Goal: Task Accomplishment & Management: Use online tool/utility

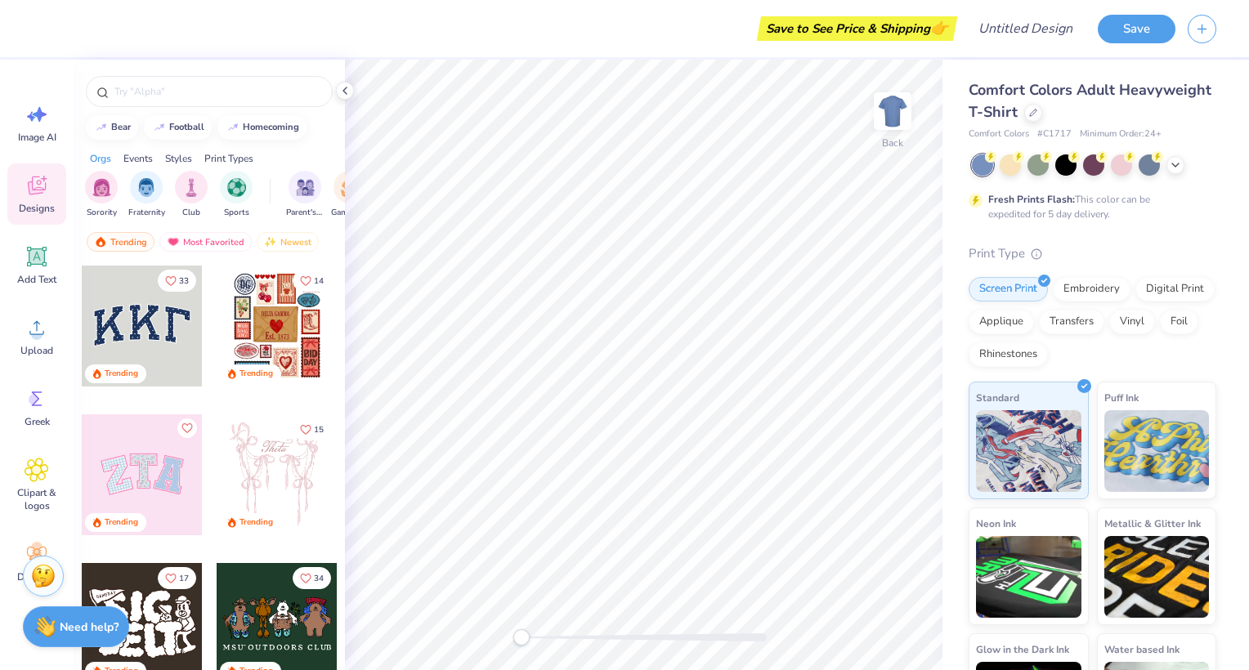
click at [1005, 177] on div "Fresh Prints Flash: This color can be expedited for 5 day delivery." at bounding box center [1093, 188] width 248 height 67
click at [1010, 171] on div at bounding box center [1010, 163] width 21 height 21
click at [1171, 163] on icon at bounding box center [1175, 163] width 13 height 13
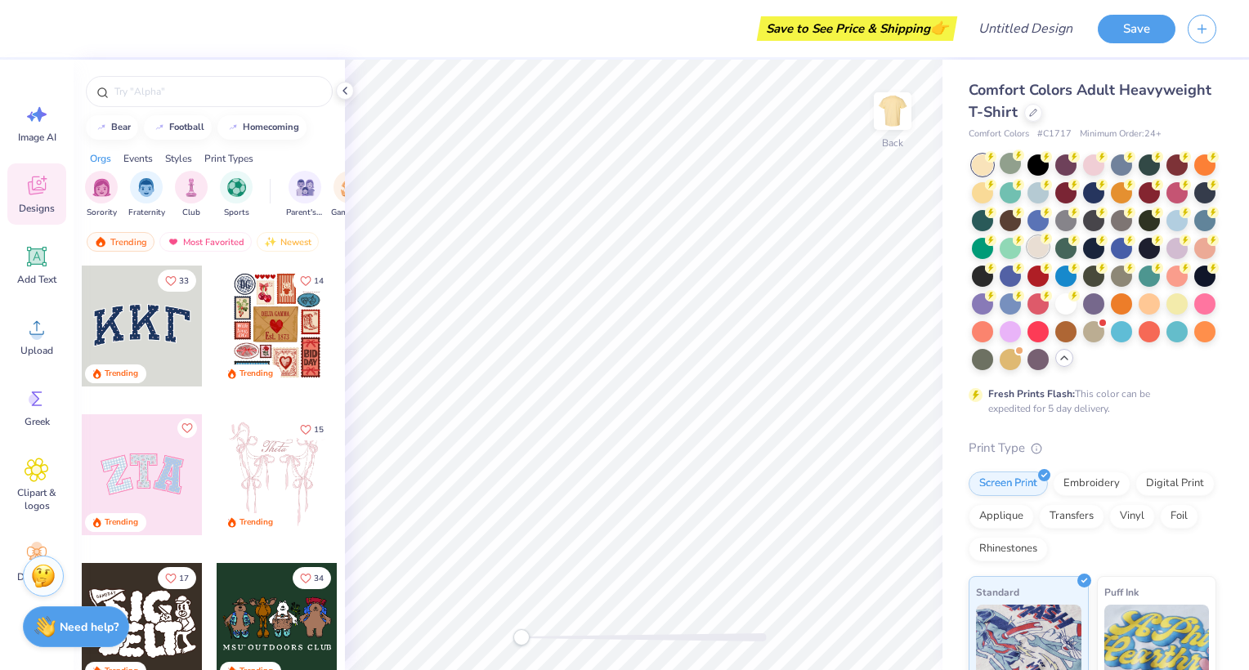
click at [1049, 244] on div at bounding box center [1038, 246] width 21 height 21
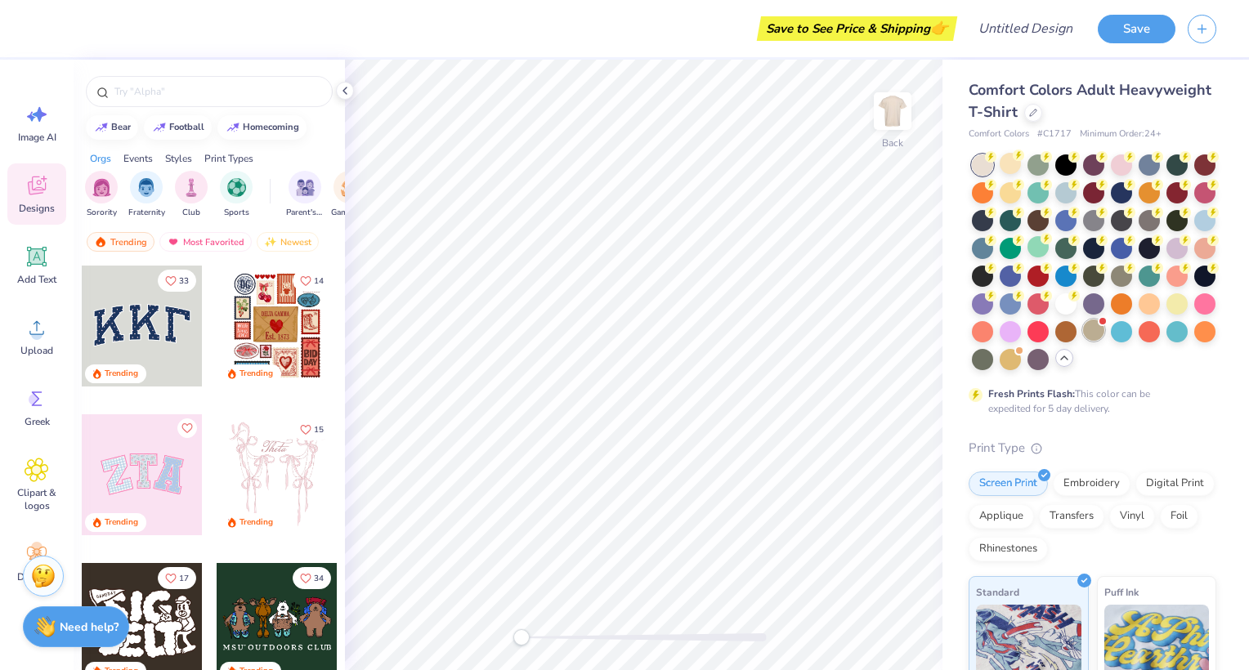
click at [1083, 341] on div at bounding box center [1093, 330] width 21 height 21
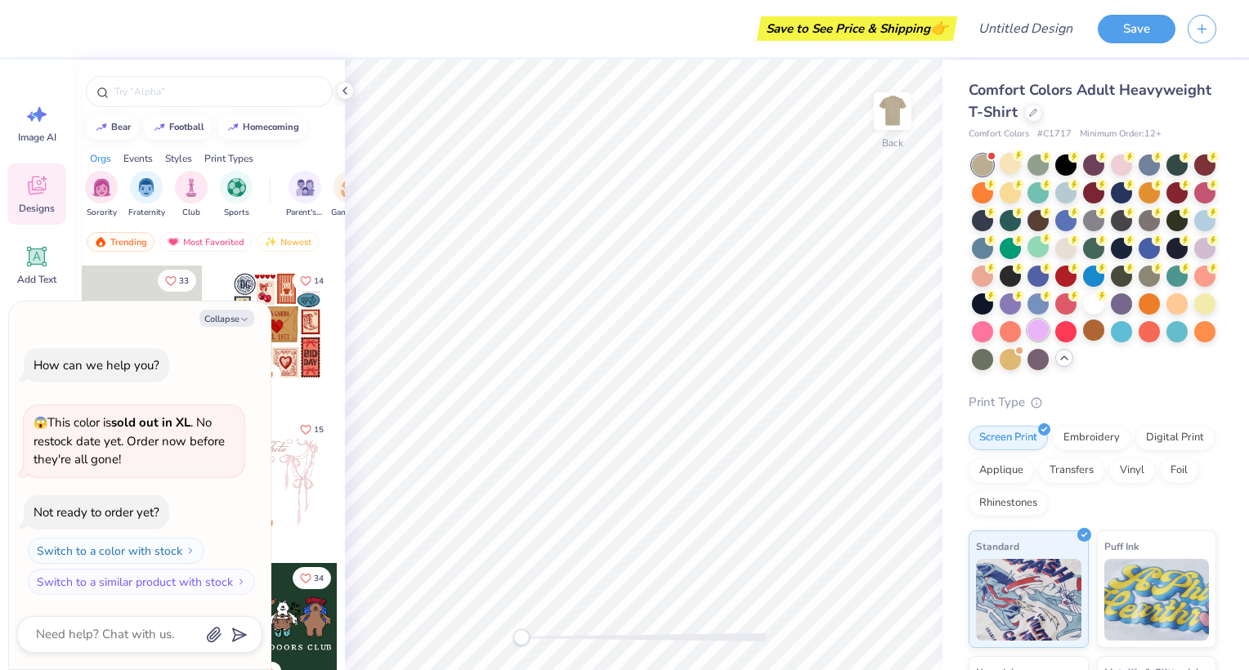
click at [1028, 341] on div at bounding box center [1038, 330] width 21 height 21
click at [1077, 190] on div at bounding box center [1065, 191] width 21 height 21
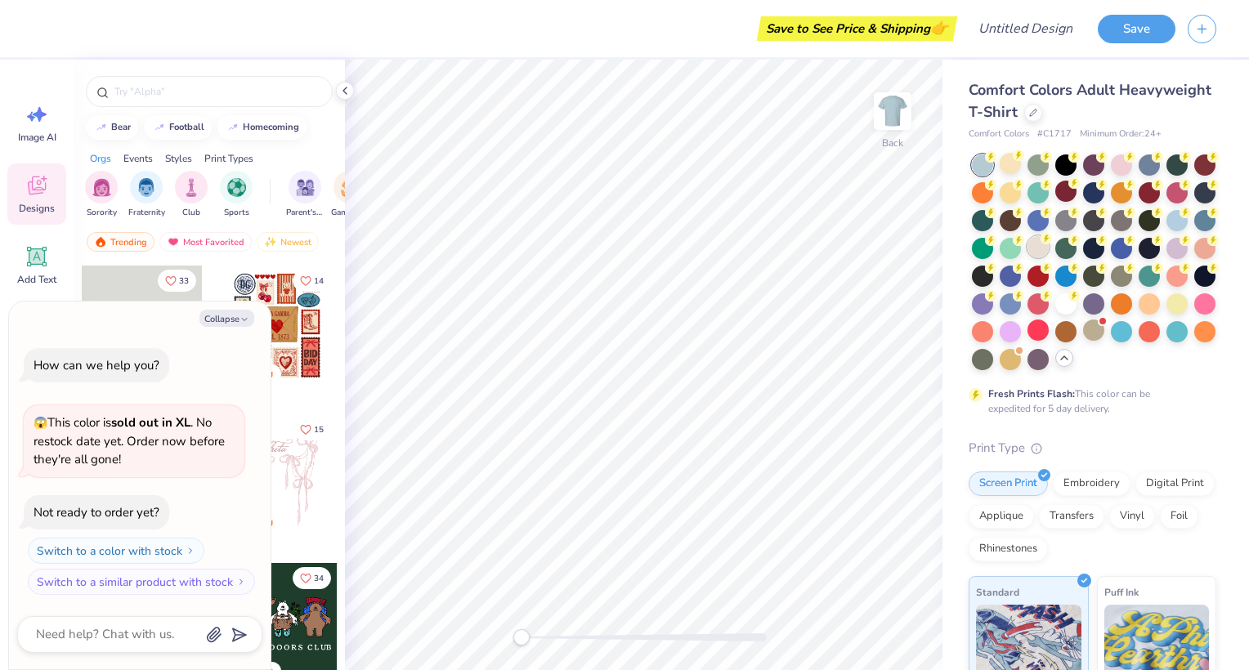
click at [1049, 245] on div at bounding box center [1038, 246] width 21 height 21
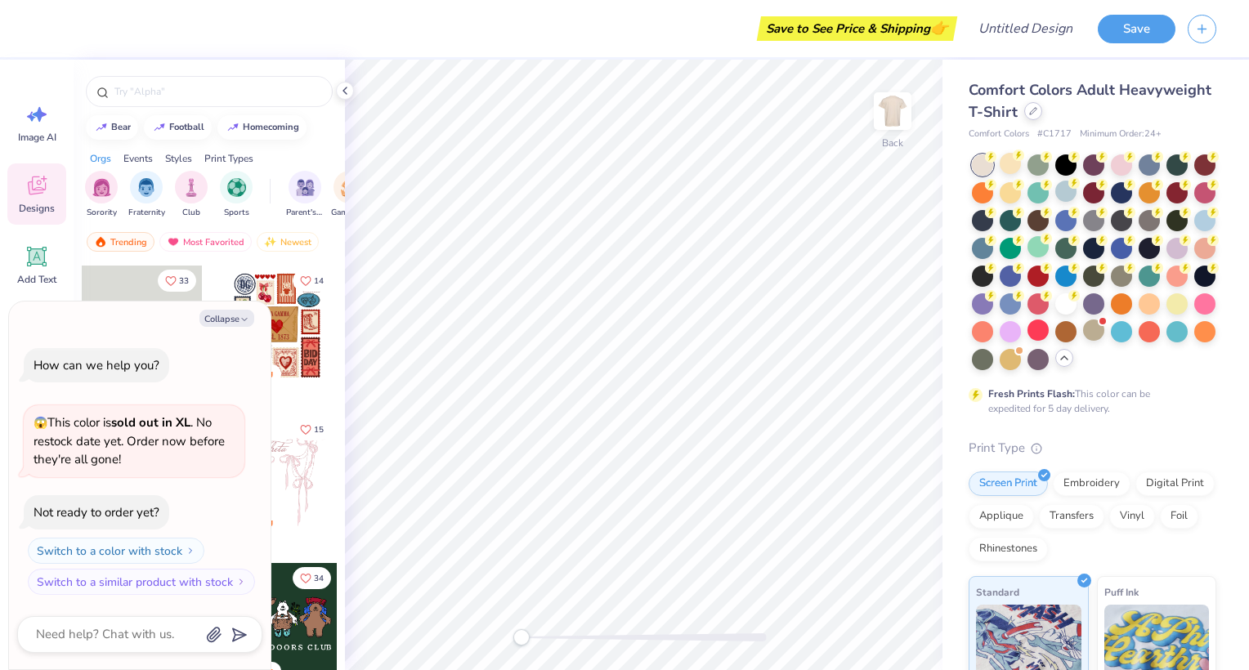
click at [1037, 110] on icon at bounding box center [1033, 111] width 8 height 8
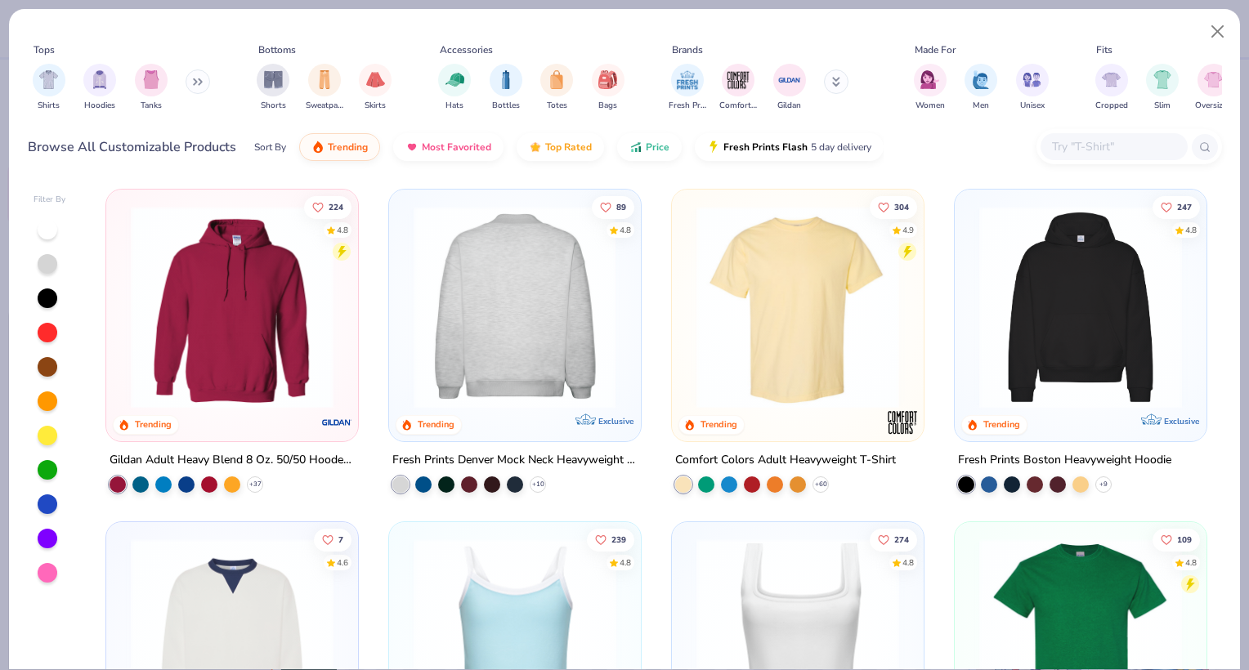
click at [495, 363] on div at bounding box center [514, 307] width 656 height 203
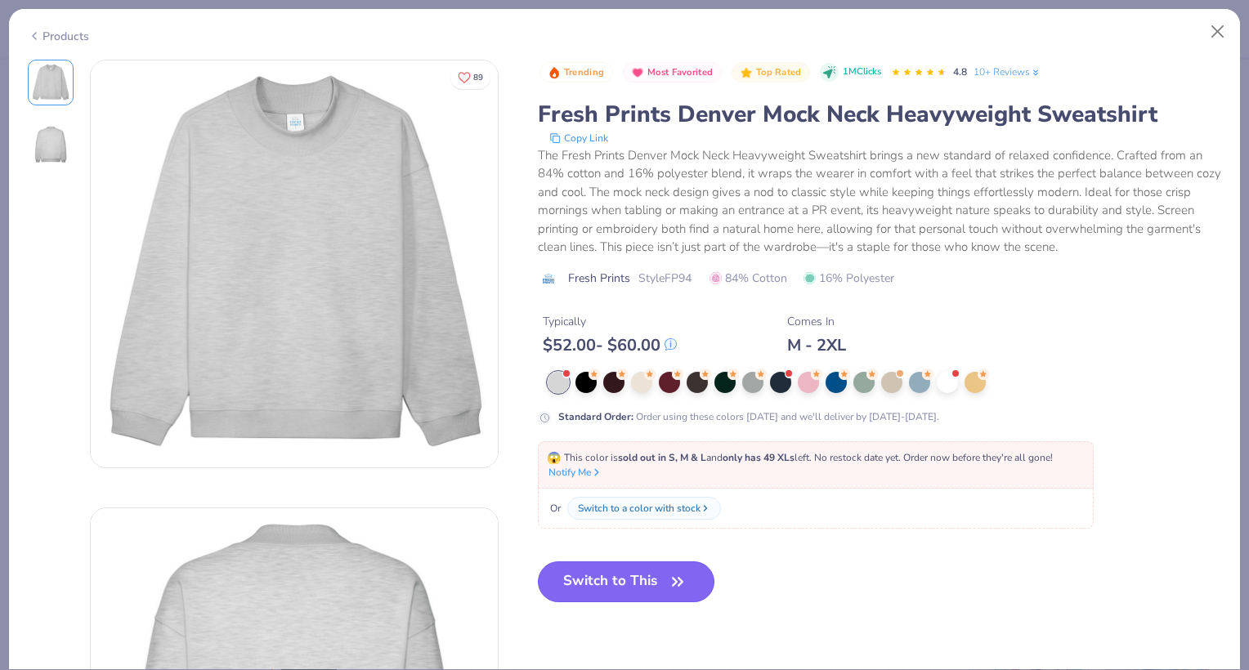
click at [625, 589] on button "Switch to This" at bounding box center [626, 582] width 177 height 41
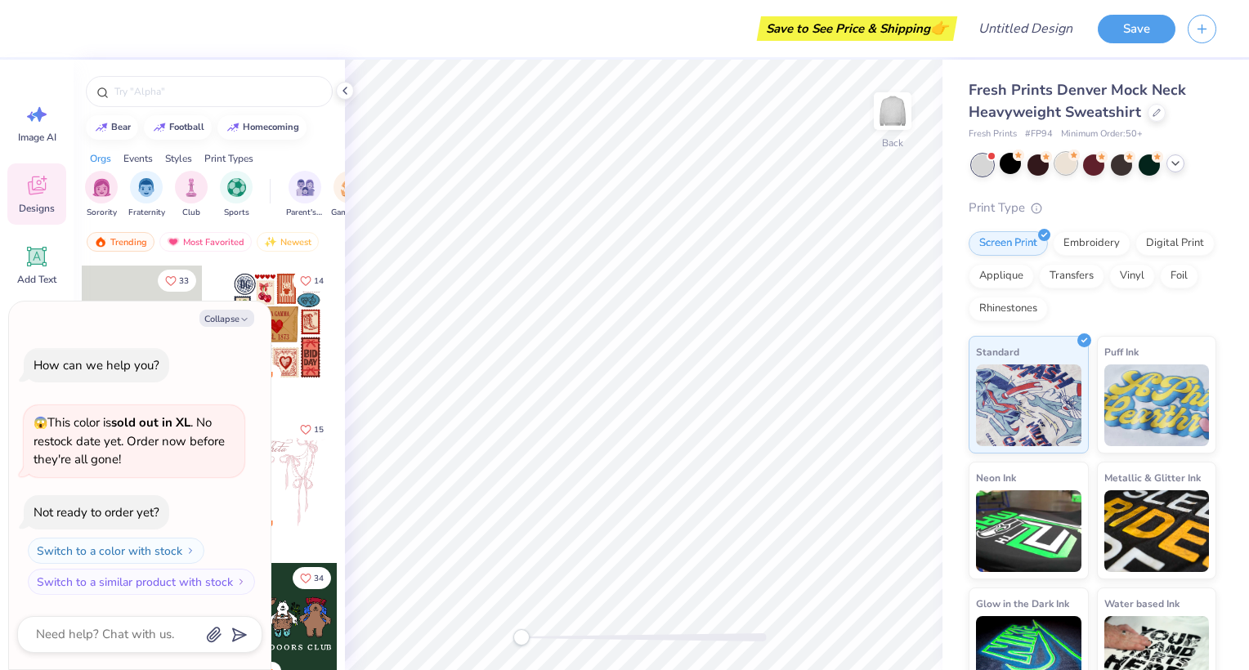
click at [1068, 159] on icon at bounding box center [1073, 155] width 11 height 11
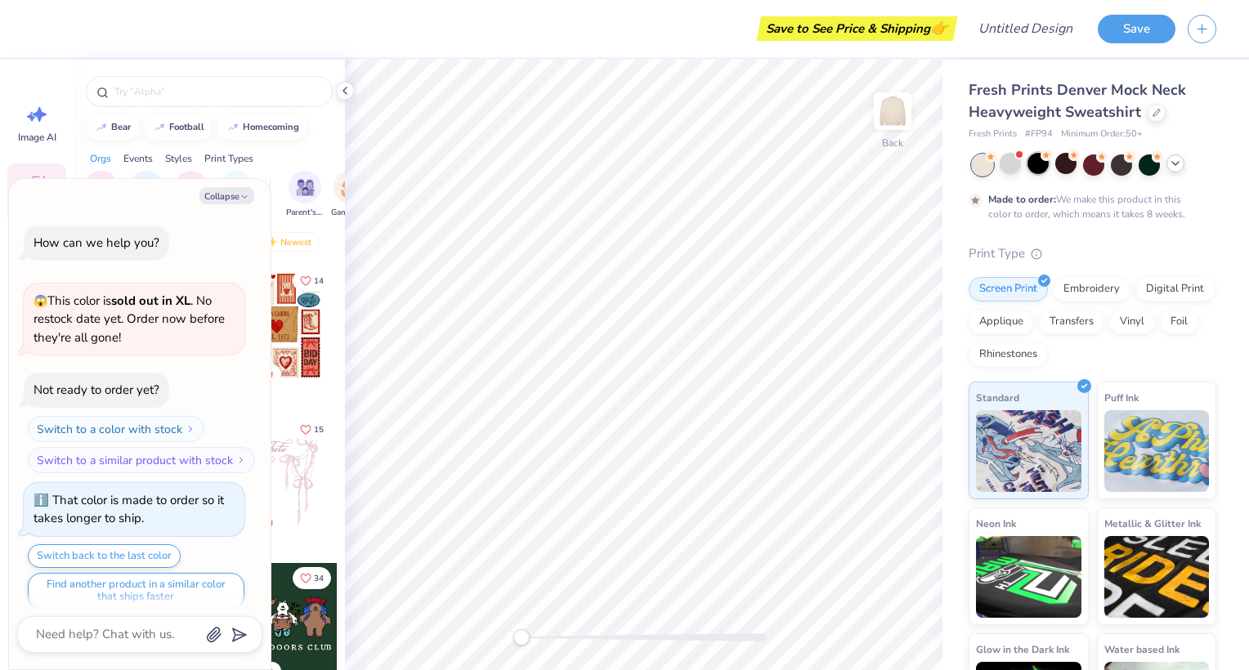
scroll to position [12, 0]
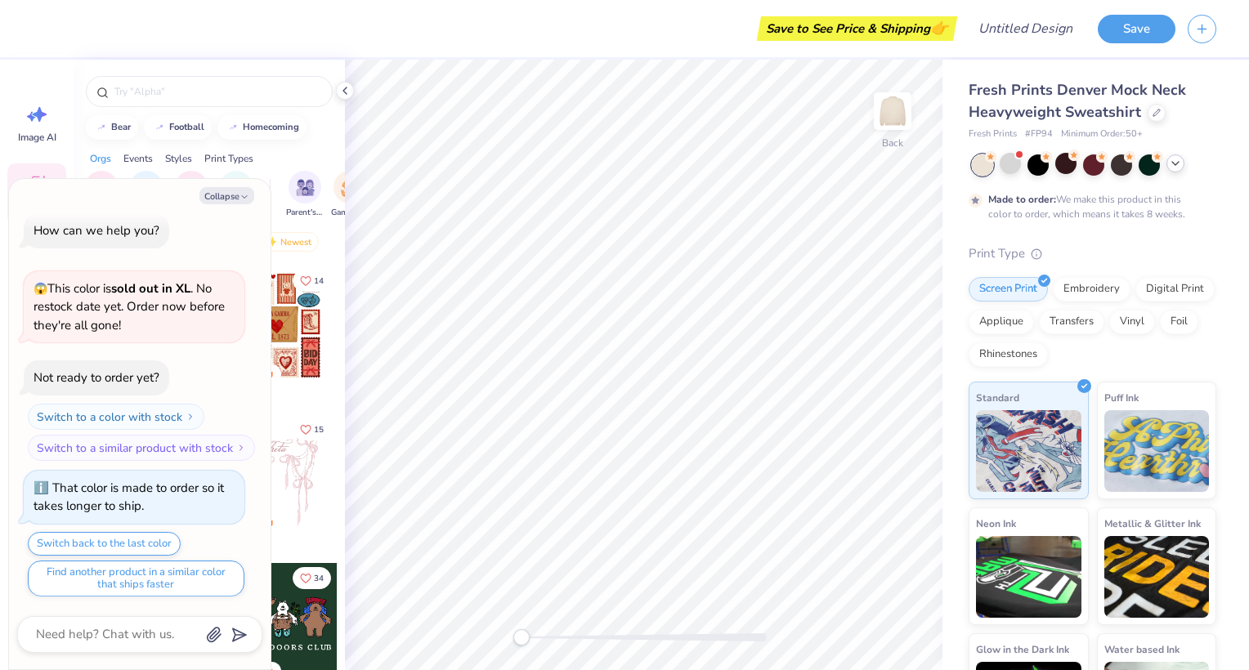
click at [991, 162] on div at bounding box center [982, 165] width 21 height 21
click at [1015, 165] on div at bounding box center [1010, 163] width 21 height 21
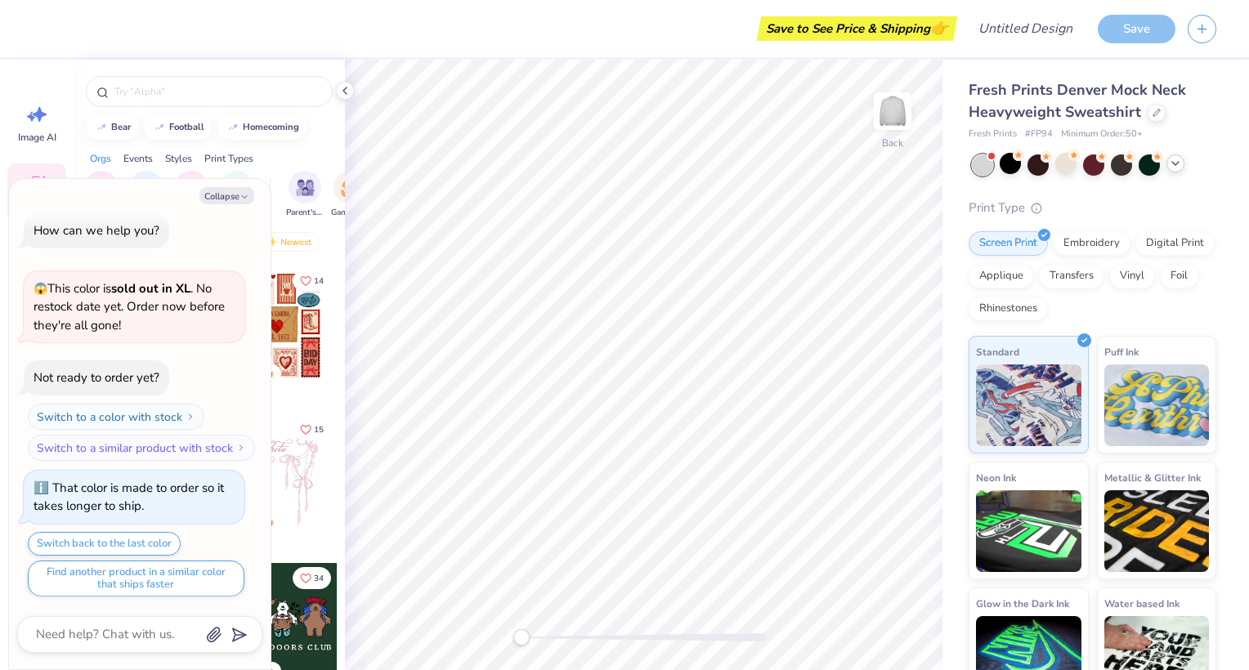
scroll to position [325, 0]
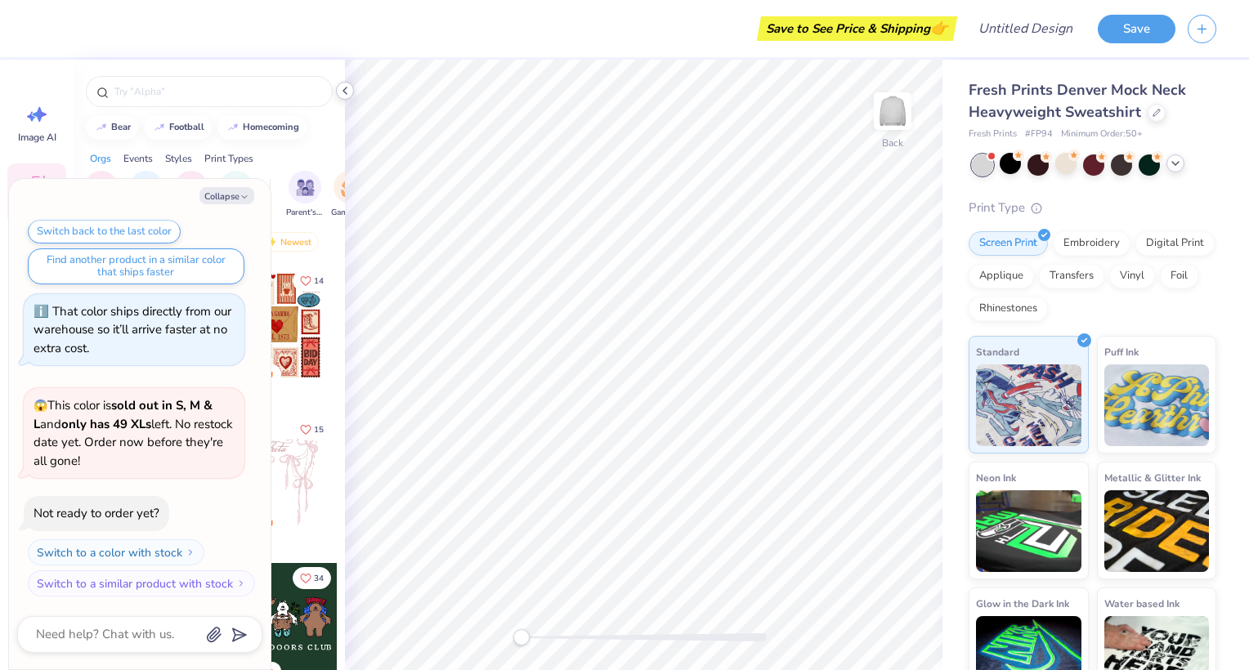
click at [347, 92] on icon at bounding box center [344, 90] width 13 height 13
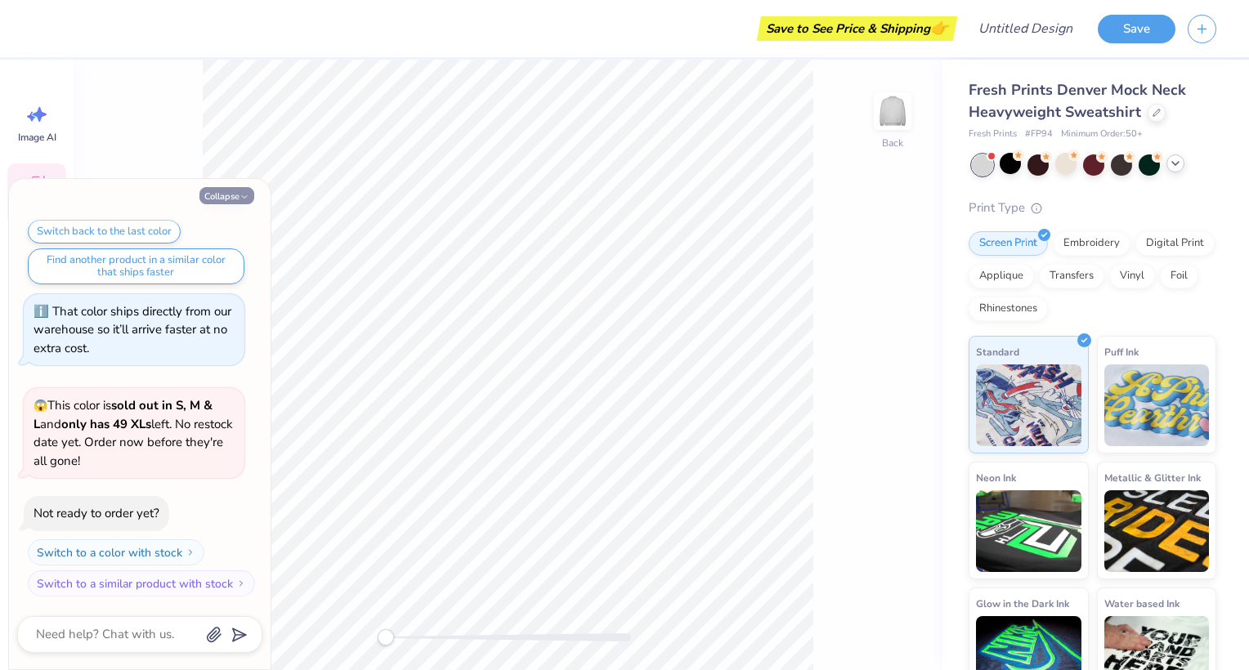
click at [226, 195] on button "Collapse" at bounding box center [226, 195] width 55 height 17
type textarea "x"
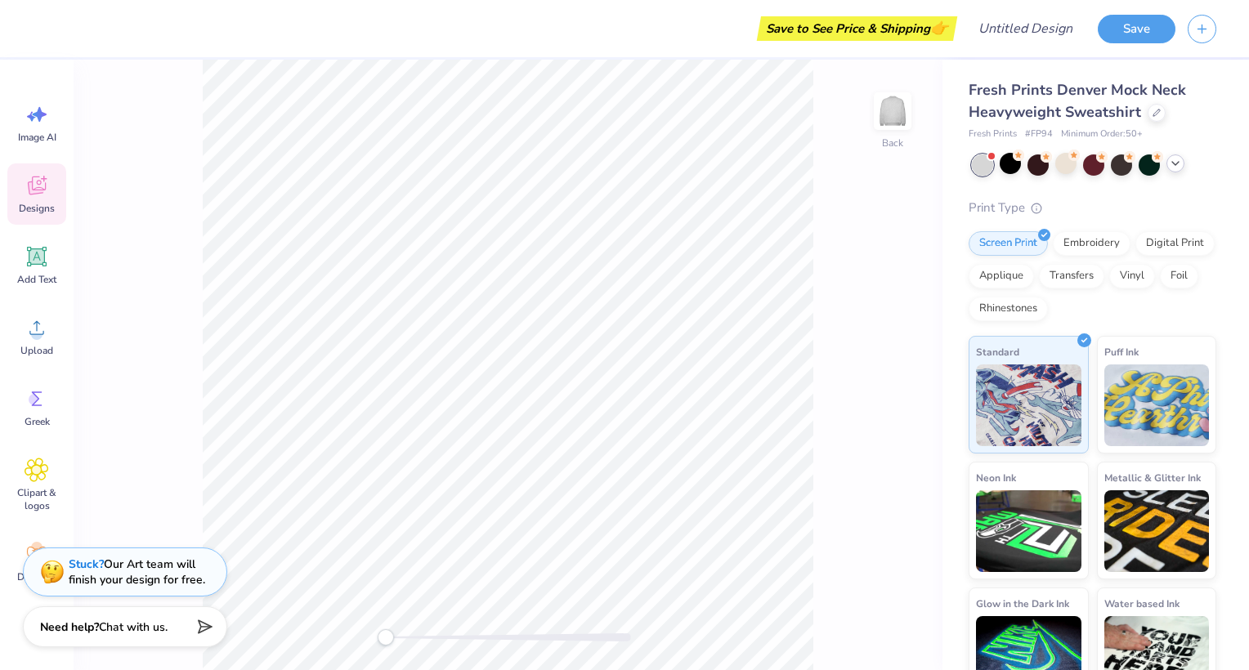
click at [34, 198] on div "Designs" at bounding box center [36, 193] width 59 height 61
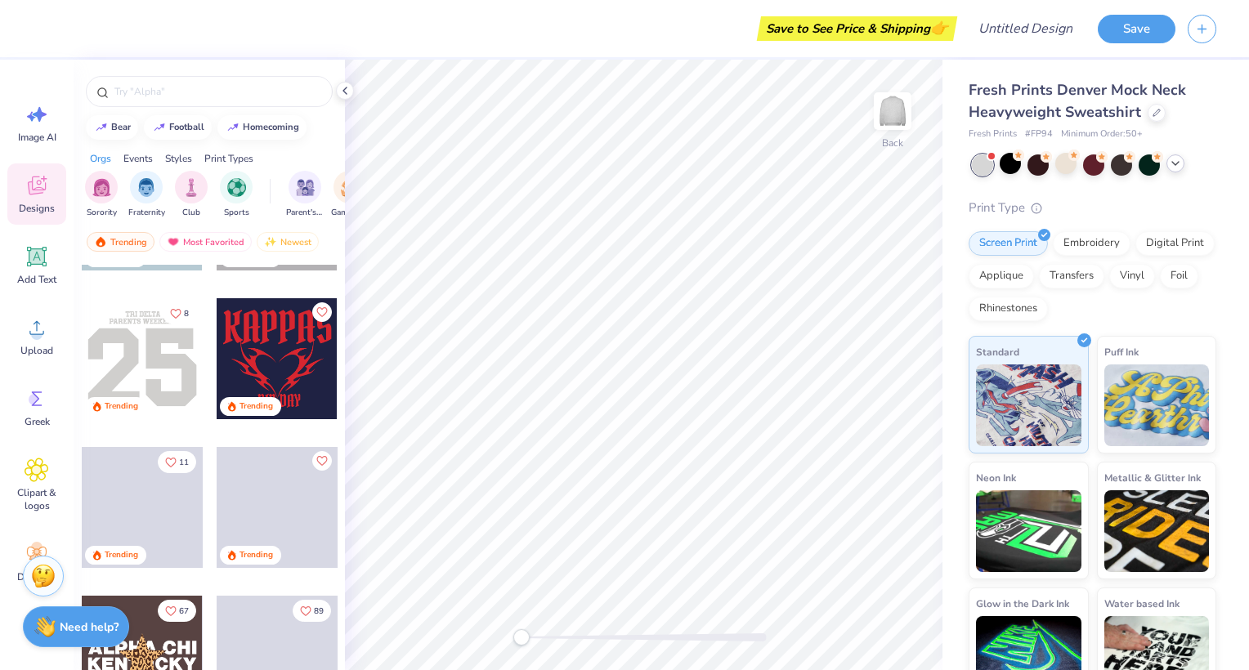
scroll to position [2793, 0]
